Goal: Information Seeking & Learning: Learn about a topic

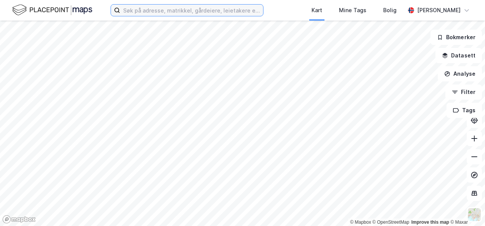
click at [174, 12] on input at bounding box center [191, 10] width 143 height 11
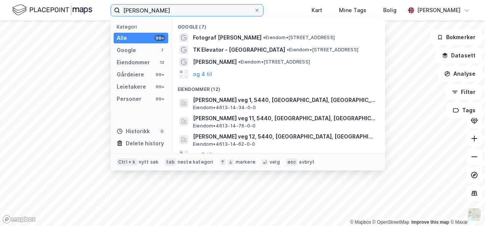
type input "[PERSON_NAME]"
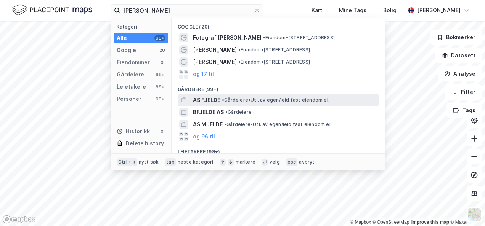
click at [204, 99] on span "AS FJELDE" at bounding box center [206, 100] width 27 height 9
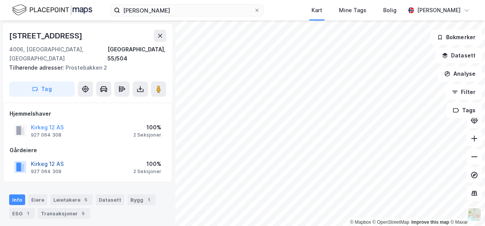
click at [0, 0] on button "Kirkeg 12 AS" at bounding box center [0, 0] width 0 height 0
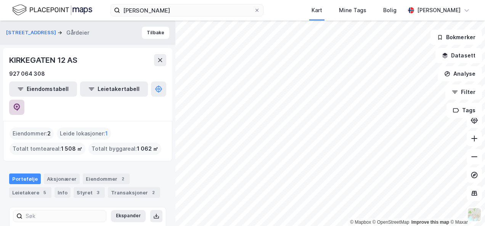
click at [18, 106] on icon at bounding box center [17, 107] width 2 height 2
